Goal: Find specific page/section: Find specific page/section

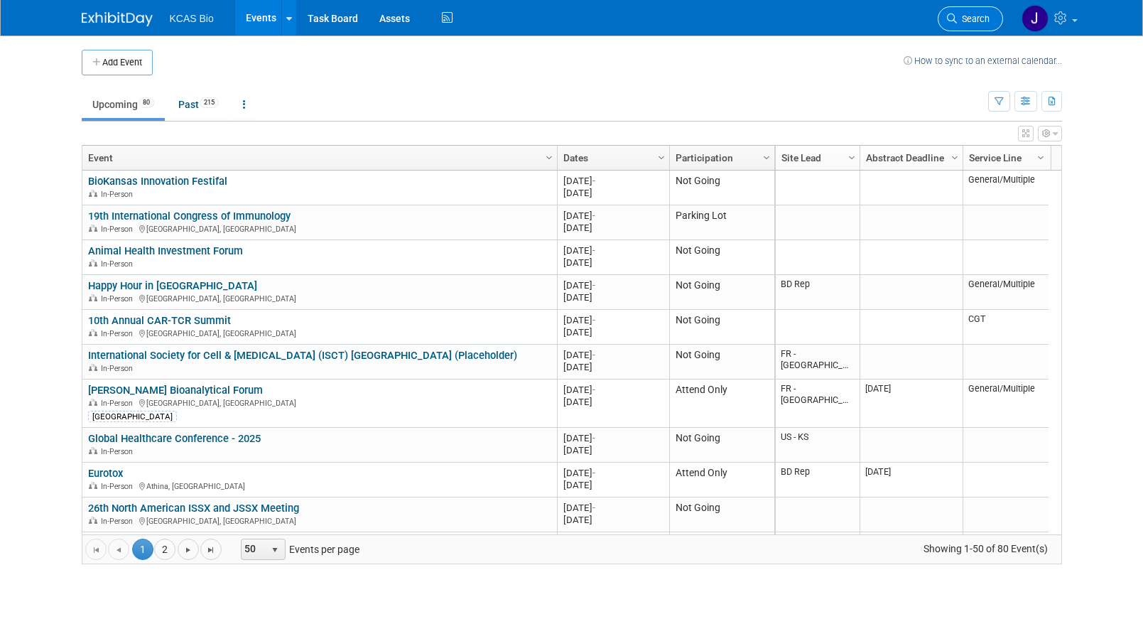
click at [960, 17] on span "Search" at bounding box center [973, 18] width 33 height 11
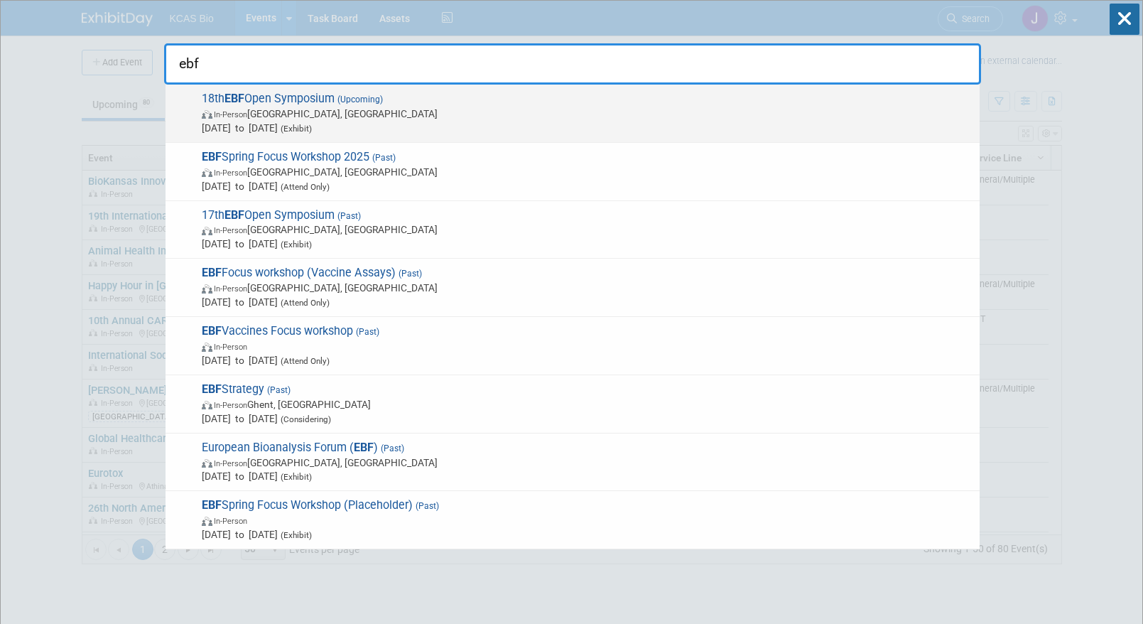
type input "ebf"
click at [318, 107] on span "In-Person [GEOGRAPHIC_DATA], [GEOGRAPHIC_DATA]" at bounding box center [587, 114] width 771 height 14
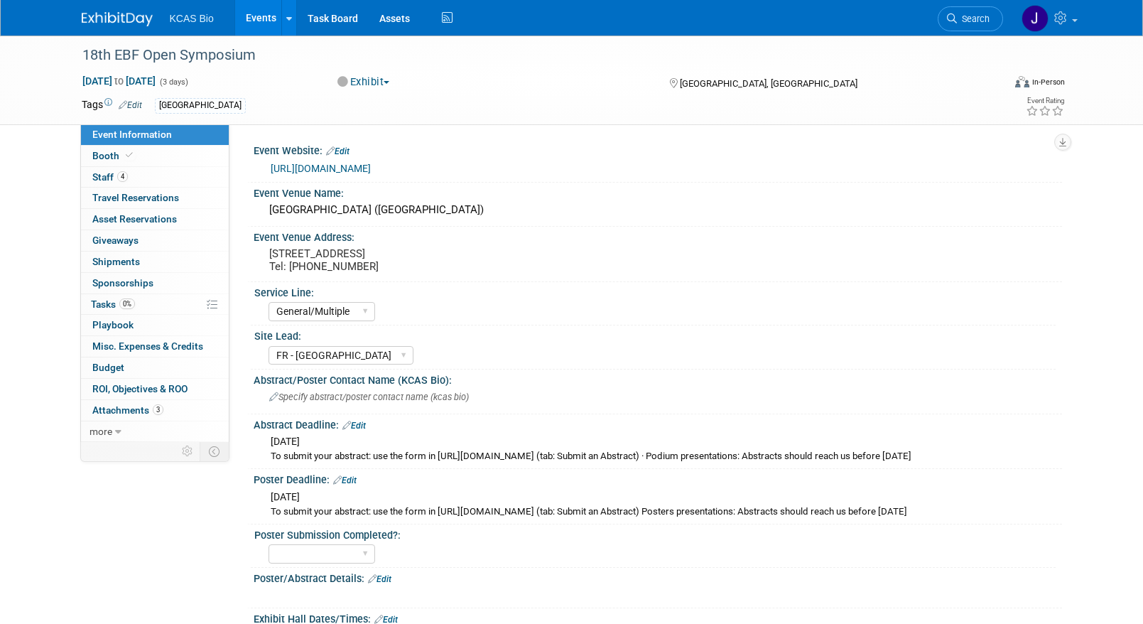
select select "General/Multiple"
select select "FR - [GEOGRAPHIC_DATA]"
click at [118, 175] on span "4" at bounding box center [122, 176] width 11 height 11
